Goal: Find contact information: Find contact information

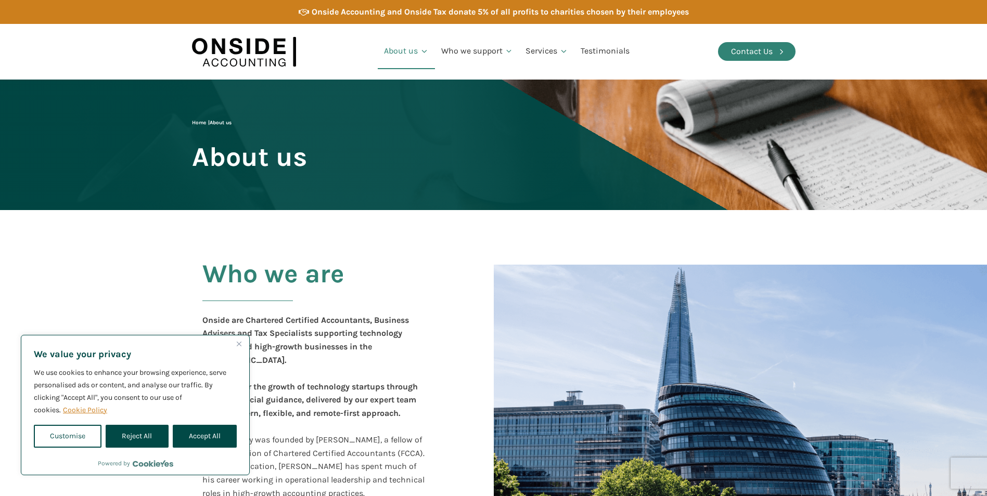
click at [742, 47] on div "Contact Us" at bounding box center [752, 52] width 42 height 14
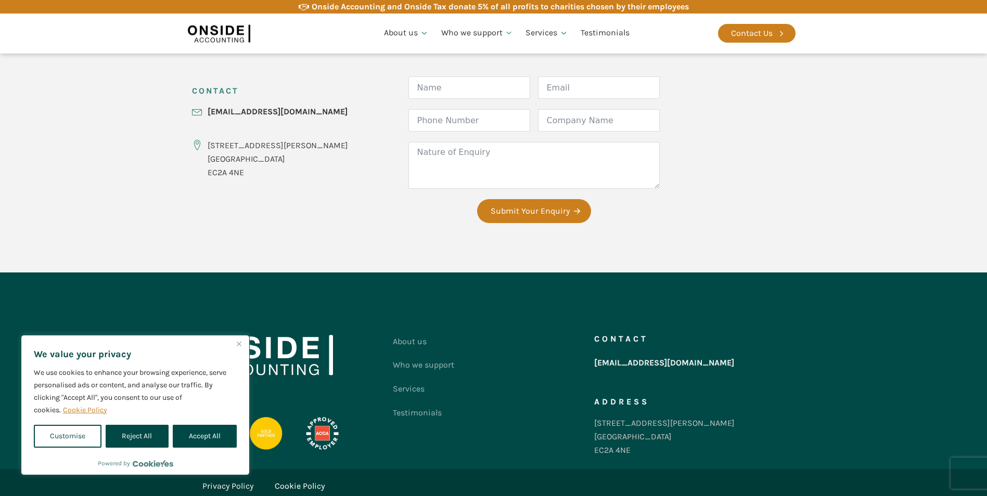
scroll to position [416, 0]
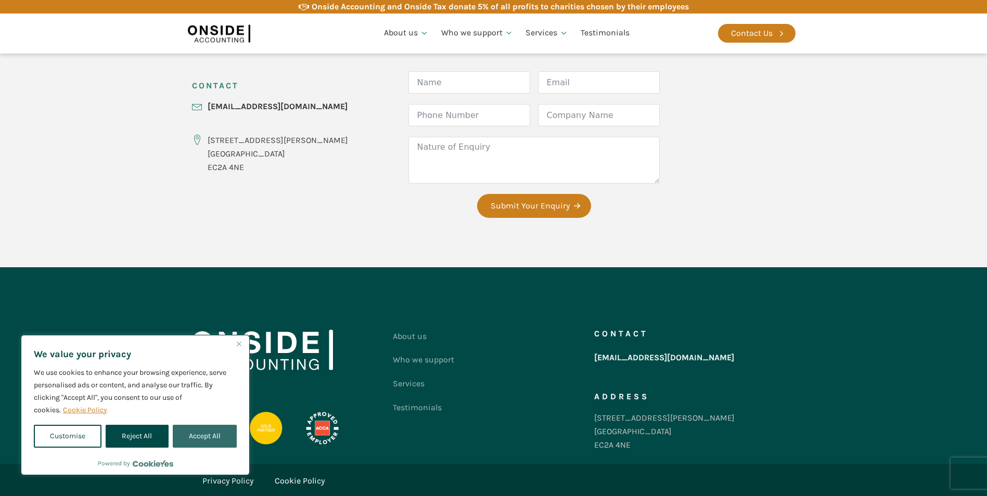
click at [204, 431] on button "Accept All" at bounding box center [205, 436] width 64 height 23
checkbox input "true"
